Goal: Transaction & Acquisition: Purchase product/service

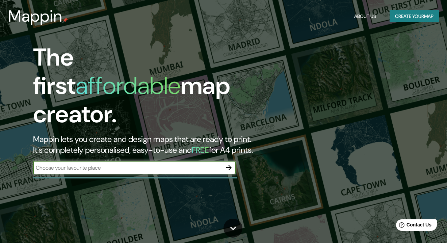
click at [422, 15] on button "Create your map" at bounding box center [414, 16] width 49 height 13
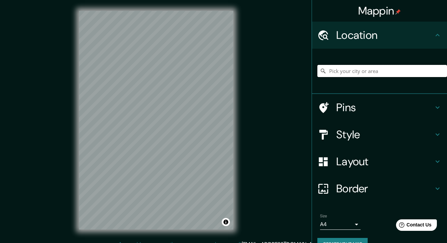
click at [367, 67] on input "Pick your city or area" at bounding box center [383, 71] width 130 height 12
paste input "8RM9+HC9 [GEOGRAPHIC_DATA]"
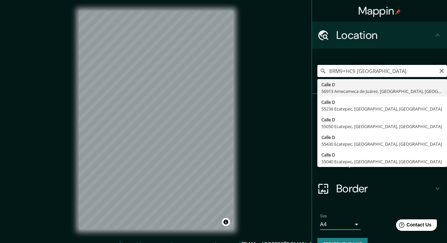
type input "[GEOGRAPHIC_DATA], [GEOGRAPHIC_DATA], [GEOGRAPHIC_DATA]"
click at [418, 72] on input "[GEOGRAPHIC_DATA], [GEOGRAPHIC_DATA], [GEOGRAPHIC_DATA]" at bounding box center [383, 71] width 130 height 12
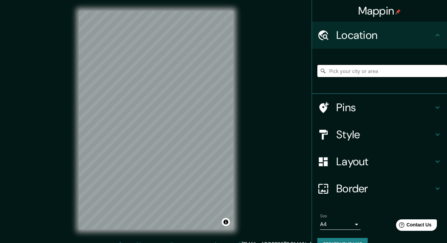
paste input "[GEOGRAPHIC_DATA]"
type input "[STREET_ADDRESS]"
click at [439, 71] on icon "Clear" at bounding box center [441, 70] width 5 height 5
paste input "C.U., Coyoacán, 04510 [GEOGRAPHIC_DATA], CDMX"
type input "[GEOGRAPHIC_DATA], [GEOGRAPHIC_DATA]"
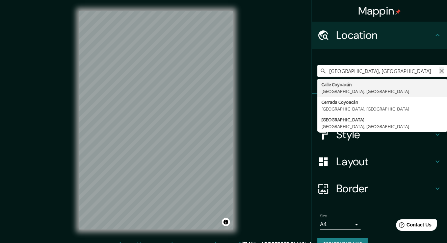
click at [439, 71] on icon "Clear" at bounding box center [441, 70] width 5 height 5
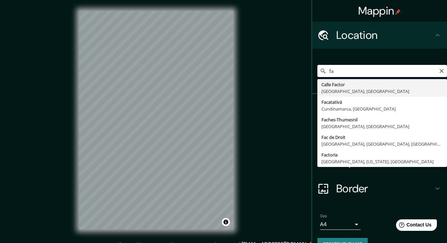
type input "f"
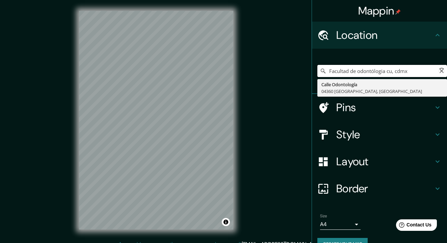
type input "Calle Odontología, [GEOGRAPHIC_DATA], [GEOGRAPHIC_DATA]"
